Goal: Communication & Community: Answer question/provide support

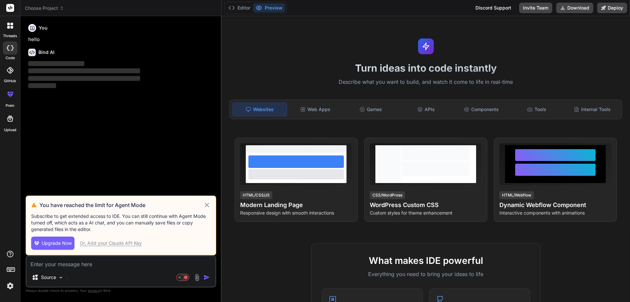
click at [204, 205] on icon at bounding box center [207, 205] width 8 height 8
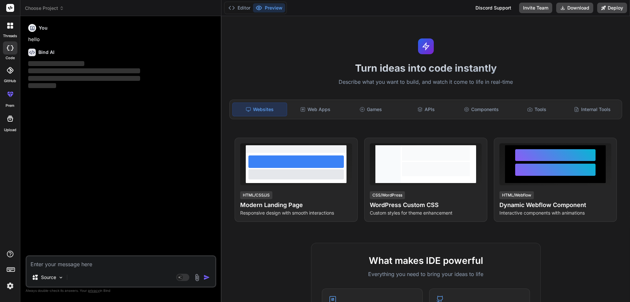
click at [11, 285] on img at bounding box center [10, 285] width 11 height 11
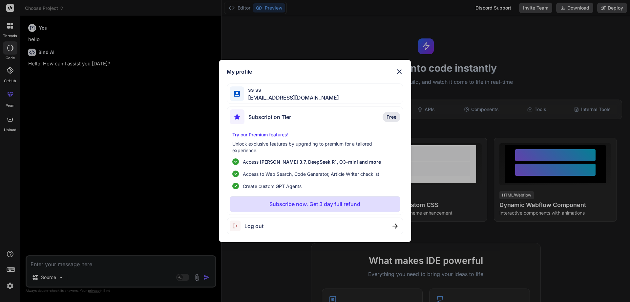
type textarea "x"
click at [402, 70] on img at bounding box center [399, 72] width 8 height 8
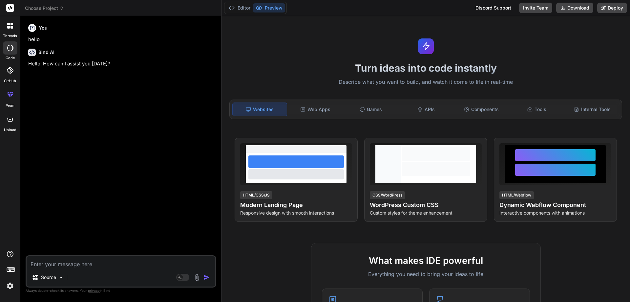
click at [64, 261] on textarea at bounding box center [121, 262] width 189 height 12
paste textarea "• Will work on updating the customization options for the schedule analysis rep…"
type textarea "• Will work on updating the customization options for the schedule analysis rep…"
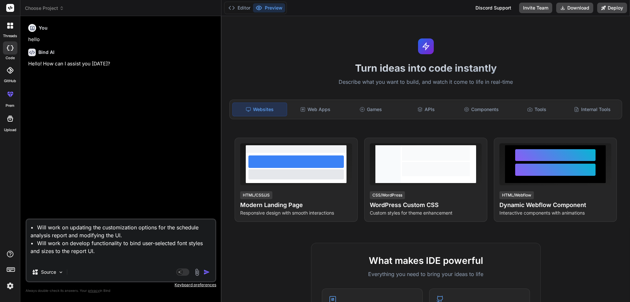
type textarea "x"
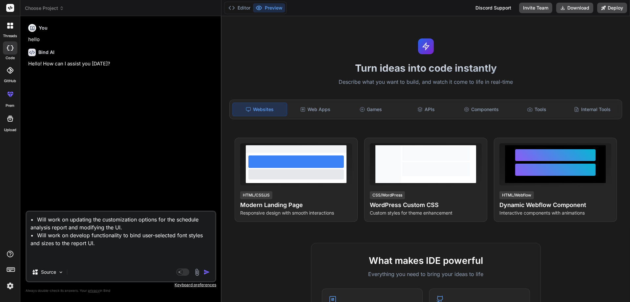
type textarea "• Will work on updating the customization options for the schedule analysis rep…"
type textarea "x"
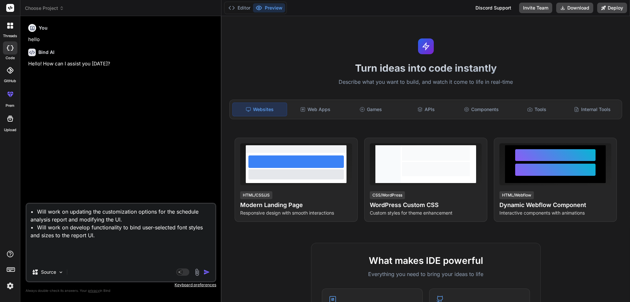
type textarea "• Will work on updating the customization options for the schedule analysis rep…"
type textarea "x"
type textarea "• Will work on updating the customization options for the schedule analysis rep…"
type textarea "x"
type textarea "• Will work on updating the customization options for the schedule analysis rep…"
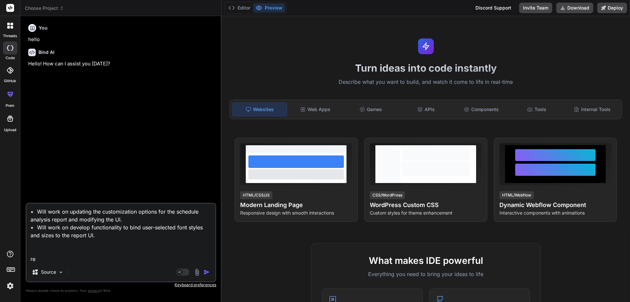
type textarea "x"
type textarea "• Will work on updating the customization options for the schedule analysis rep…"
type textarea "x"
type textarea "• Will work on updating the customization options for the schedule analysis rep…"
type textarea "x"
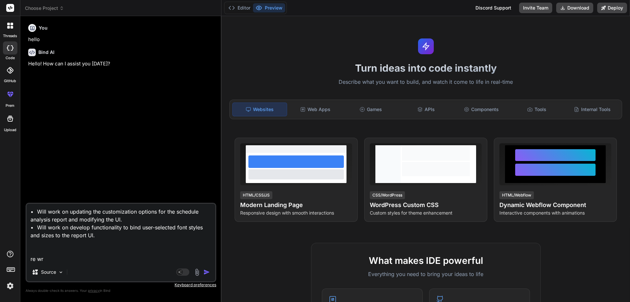
type textarea "• Will work on updating the customization options for the schedule analysis rep…"
type textarea "x"
type textarea "• Will work on updating the customization options for the schedule analysis rep…"
type textarea "x"
type textarea "• Will work on updating the customization options for the schedule analysis rep…"
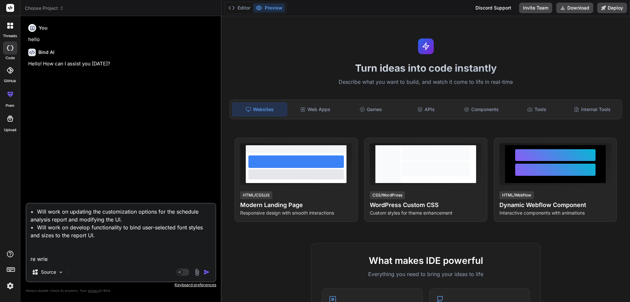
type textarea "x"
type textarea "• Will work on updating the customization options for the schedule analysis rep…"
type textarea "x"
type textarea "• Will work on updating the customization options for the schedule analysis rep…"
type textarea "x"
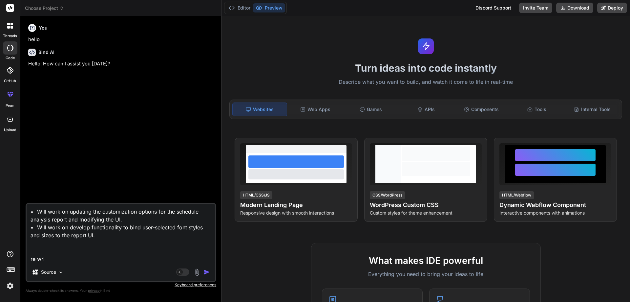
type textarea "• Will work on updating the customization options for the schedule analysis rep…"
type textarea "x"
type textarea "• Will work on updating the customization options for the schedule analysis rep…"
type textarea "x"
type textarea "• Will work on updating the customization options for the schedule analysis rep…"
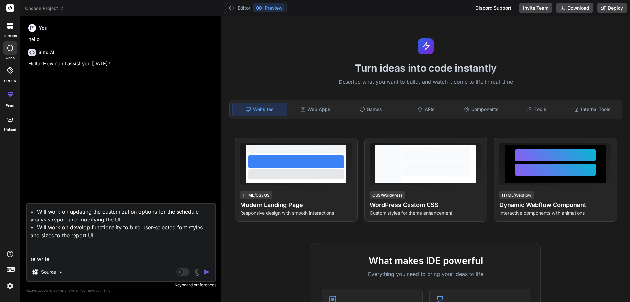
type textarea "x"
type textarea "• Will work on updating the customization options for the schedule analysis rep…"
type textarea "x"
type textarea "• Will work on updating the customization options for the schedule analysis rep…"
type textarea "x"
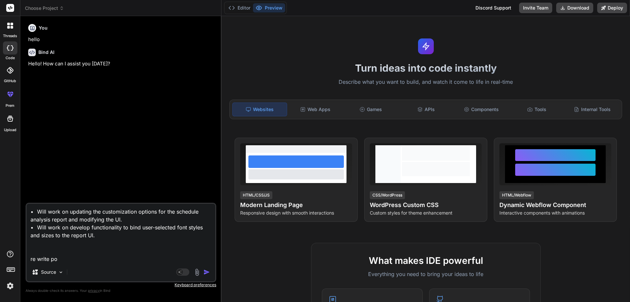
type textarea "• Will work on updating the customization options for the schedule analysis rep…"
type textarea "x"
type textarea "• Will work on updating the customization options for the schedule analysis rep…"
type textarea "x"
type textarea "• Will work on updating the customization options for the schedule analysis rep…"
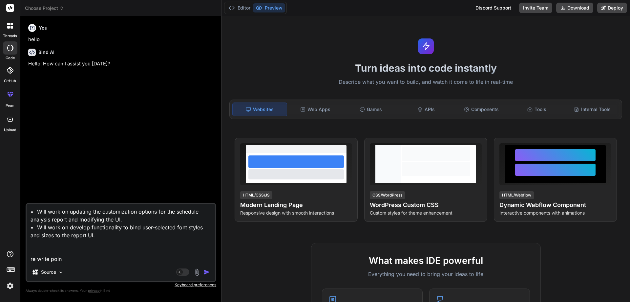
type textarea "x"
type textarea "• Will work on updating the customization options for the schedule analysis rep…"
type textarea "x"
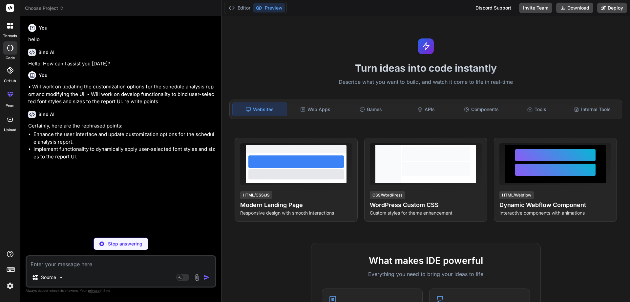
type textarea "x"
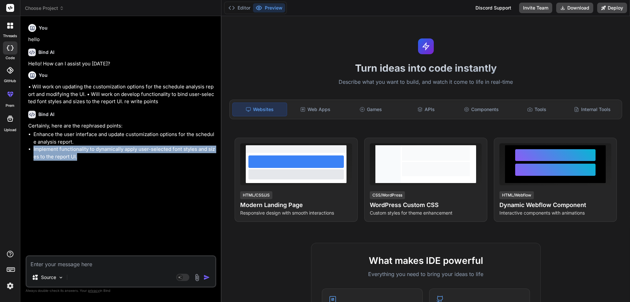
drag, startPoint x: 78, startPoint y: 156, endPoint x: 32, endPoint y: 151, distance: 46.9
click at [32, 151] on ul "Enhance the user interface and update customization options for the schedule an…" at bounding box center [121, 146] width 187 height 30
copy li "Implement functionality to dynamically apply user-selected font styles and size…"
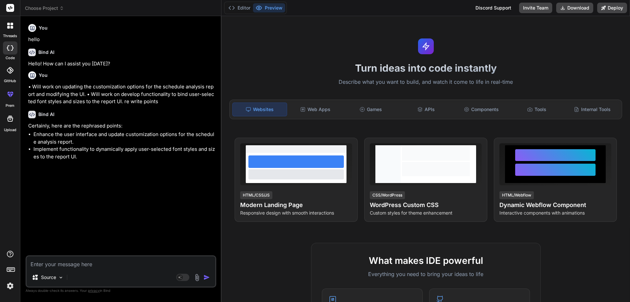
click at [41, 264] on textarea at bounding box center [121, 262] width 189 height 12
paste textarea "Implement functionality to dynamically apply user-selected font styles and size…"
type textarea "Implement functionality to dynamically apply user-selected font styles and size…"
type textarea "x"
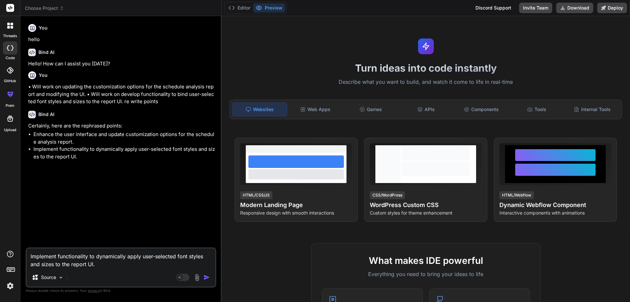
drag, startPoint x: 101, startPoint y: 263, endPoint x: 23, endPoint y: 255, distance: 78.5
click at [23, 255] on div "Bind AI Web Search Created with Pixso. Code Generator You hello Bind AI Hello! …" at bounding box center [120, 158] width 201 height 285
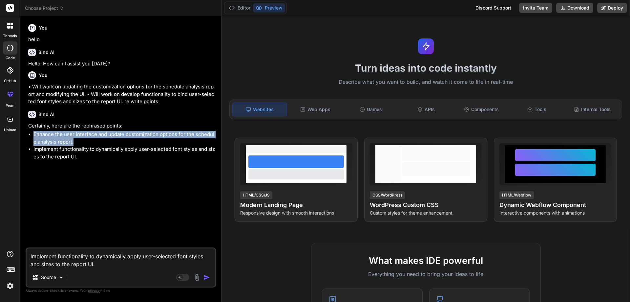
drag, startPoint x: 74, startPoint y: 142, endPoint x: 35, endPoint y: 136, distance: 40.0
click at [35, 136] on li "Enhance the user interface and update customization options for the schedule an…" at bounding box center [123, 138] width 181 height 15
copy li "Enhance the user interface and update customization options for the schedule an…"
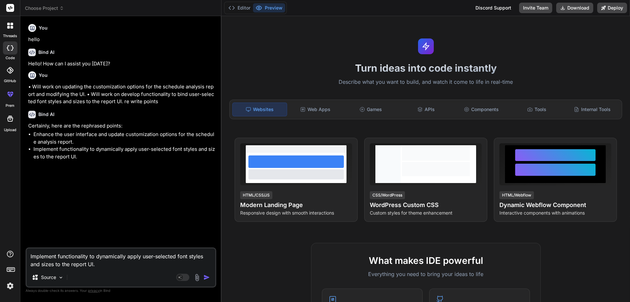
drag, startPoint x: 103, startPoint y: 264, endPoint x: 26, endPoint y: 254, distance: 77.1
click at [26, 254] on div "Implement functionality to dynamically apply user-selected font styles and size…" at bounding box center [121, 267] width 191 height 40
paste textarea "• Worked on enhancements to the schedule analysis report, specifically updating…"
type textarea "• Worked on enhancements to the schedule analysis report, specifically updating…"
type textarea "x"
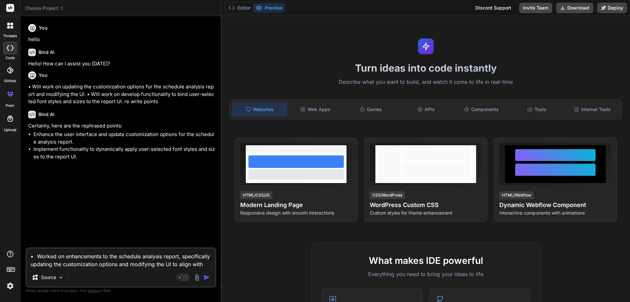
scroll to position [7, 0]
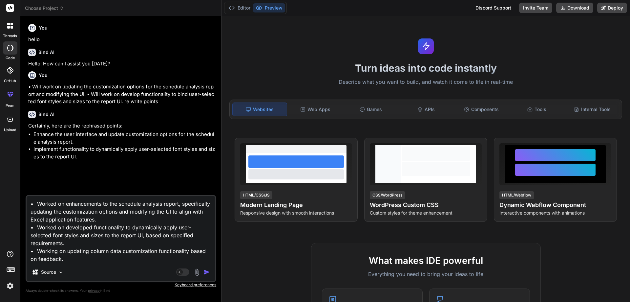
type textarea "• Worked on enhancements to the schedule analysis report, specifically updating…"
drag, startPoint x: 159, startPoint y: 101, endPoint x: 123, endPoint y: 103, distance: 35.2
click at [123, 103] on p "• Will work on updating the customization options for the schedule analysis rep…" at bounding box center [121, 94] width 187 height 22
copy p "re write points"
click at [36, 262] on textarea "• Worked on enhancements to the schedule analysis report, specifically updating…" at bounding box center [121, 229] width 189 height 67
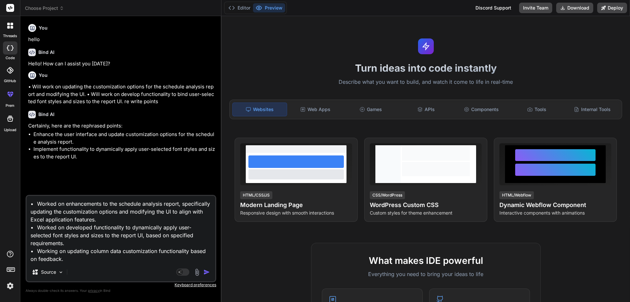
type textarea "x"
type textarea "• Worked on enhancements to the schedule analysis report, specifically updating…"
type textarea "x"
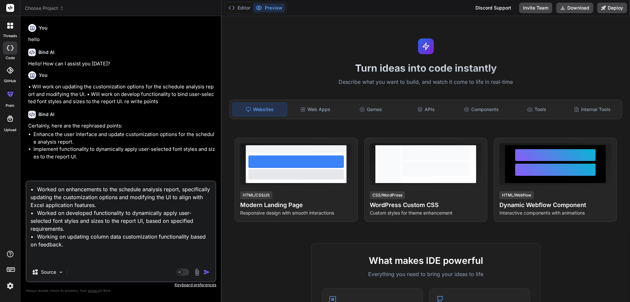
paste textarea "re write points"
type textarea "• Worked on enhancements to the schedule analysis report, specifically updating…"
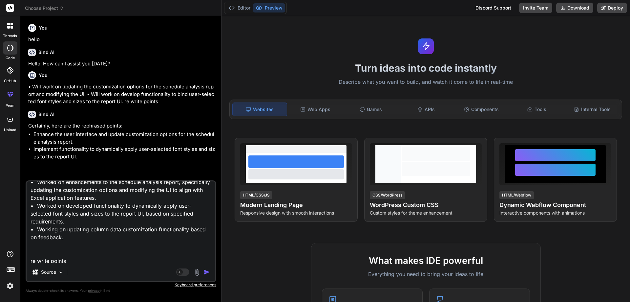
scroll to position [9, 0]
type textarea "x"
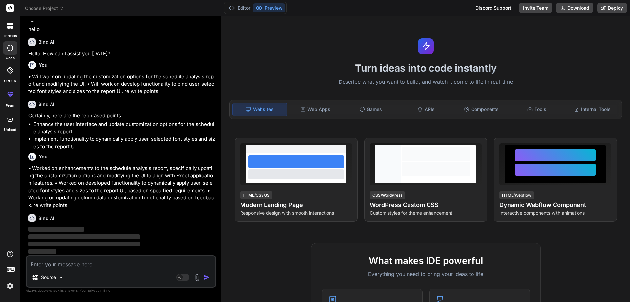
scroll to position [10, 0]
type textarea "x"
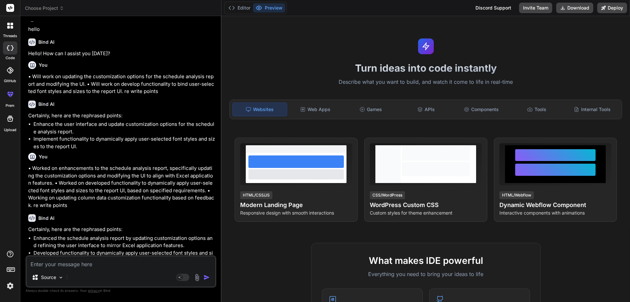
scroll to position [34, 0]
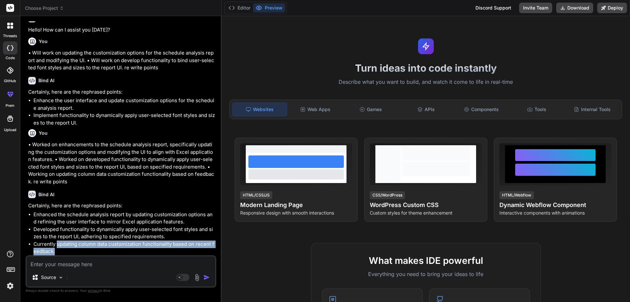
drag, startPoint x: 56, startPoint y: 251, endPoint x: 56, endPoint y: 245, distance: 6.2
click at [56, 245] on li "Currently updating column data customization functionality based on recent feed…" at bounding box center [123, 247] width 181 height 15
copy li "updating column data customization functionality based on recent feedback."
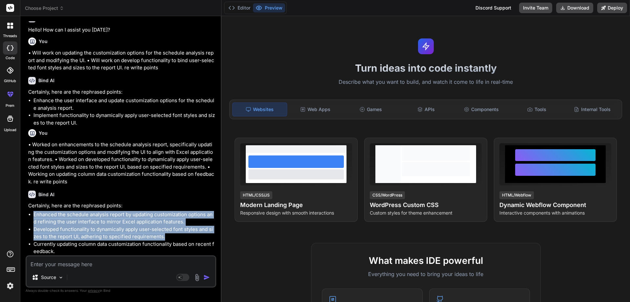
drag, startPoint x: 161, startPoint y: 235, endPoint x: 34, endPoint y: 217, distance: 128.4
click at [34, 217] on ul "Enhanced the schedule analysis report by updating customization options and ref…" at bounding box center [121, 233] width 187 height 44
copy ul "Enhanced the schedule analysis report by updating customization options and ref…"
